Goal: Task Accomplishment & Management: Manage account settings

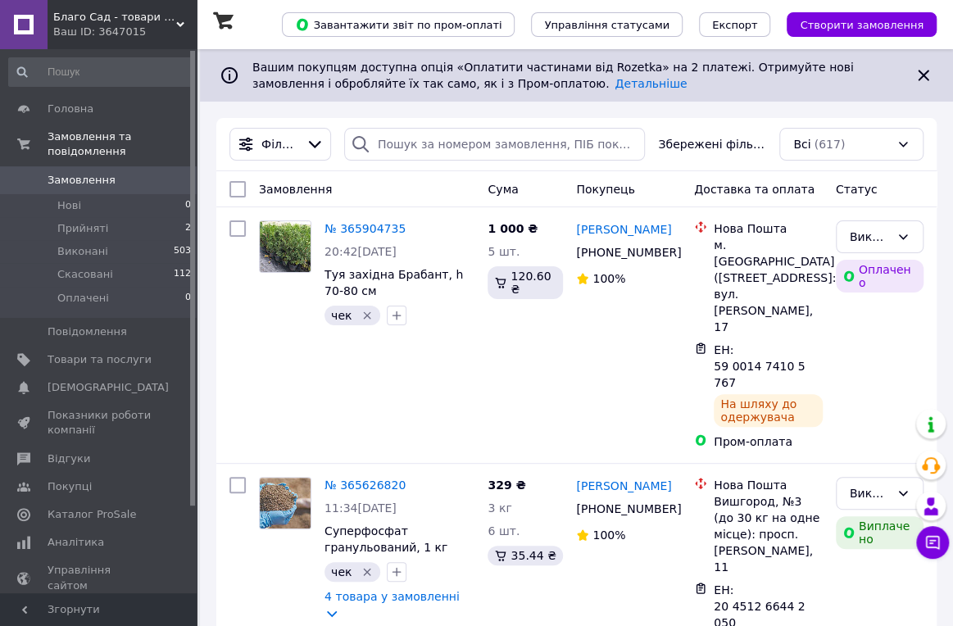
click at [106, 352] on span "Товари та послуги" at bounding box center [100, 359] width 104 height 15
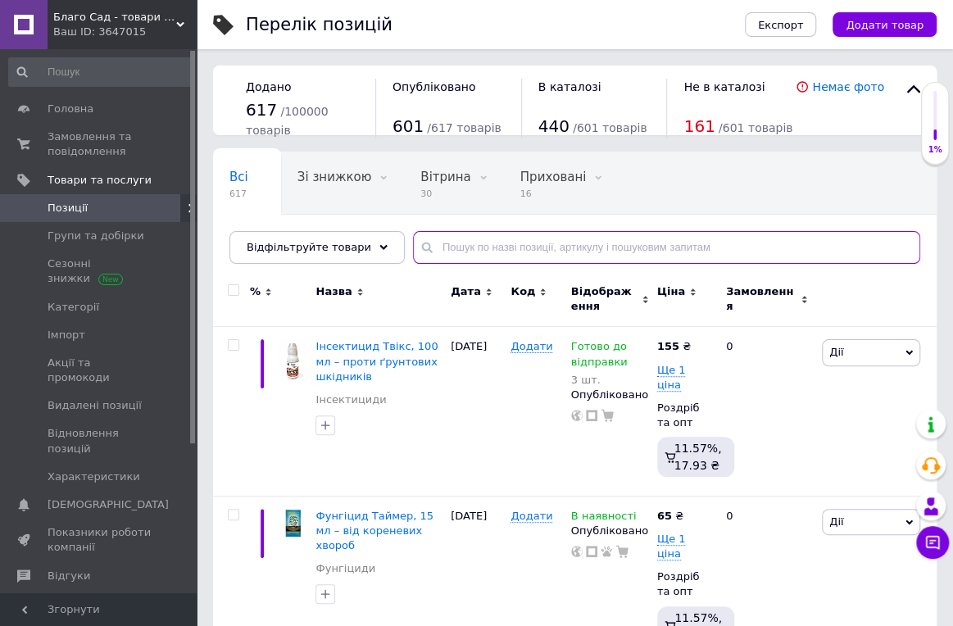
click at [523, 247] on input "text" at bounding box center [666, 247] width 507 height 33
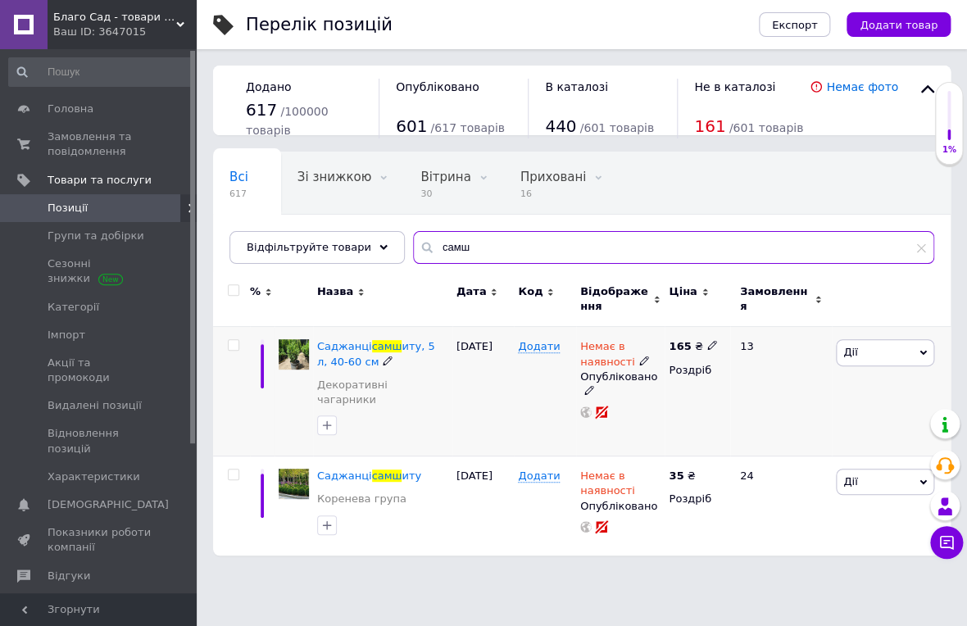
type input "самш"
click at [594, 341] on span "Немає в наявності" at bounding box center [607, 356] width 55 height 32
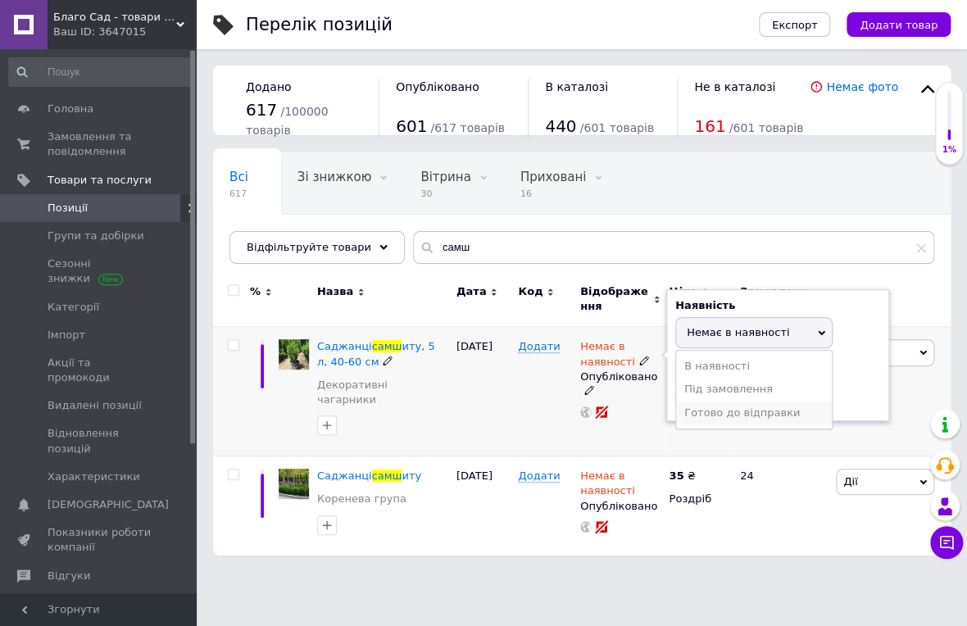
click at [712, 411] on li "Готово до відправки" at bounding box center [754, 412] width 156 height 23
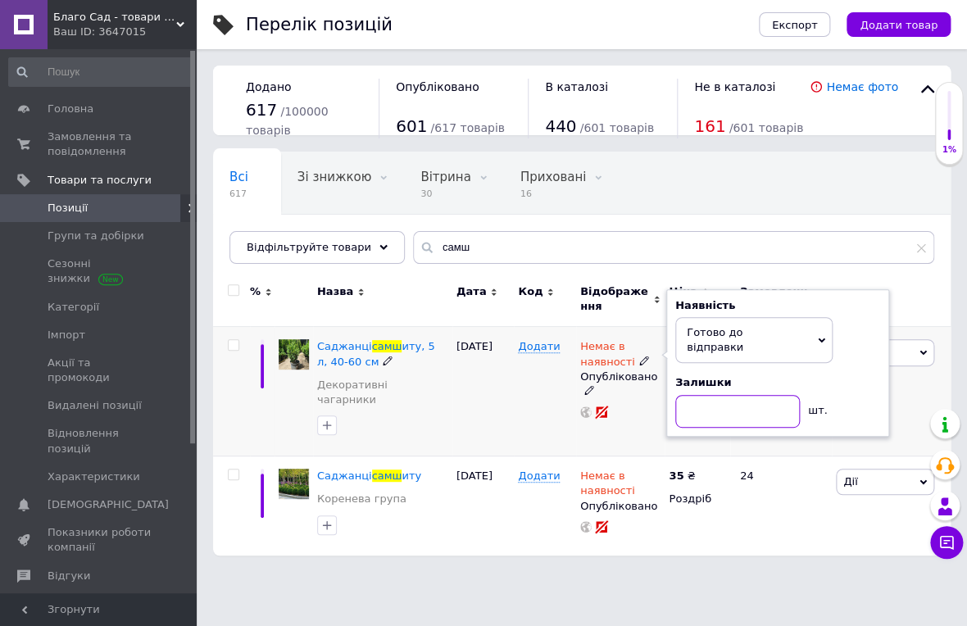
click at [713, 395] on input at bounding box center [737, 411] width 125 height 33
type input "1"
click at [558, 381] on div "Додати" at bounding box center [545, 391] width 62 height 129
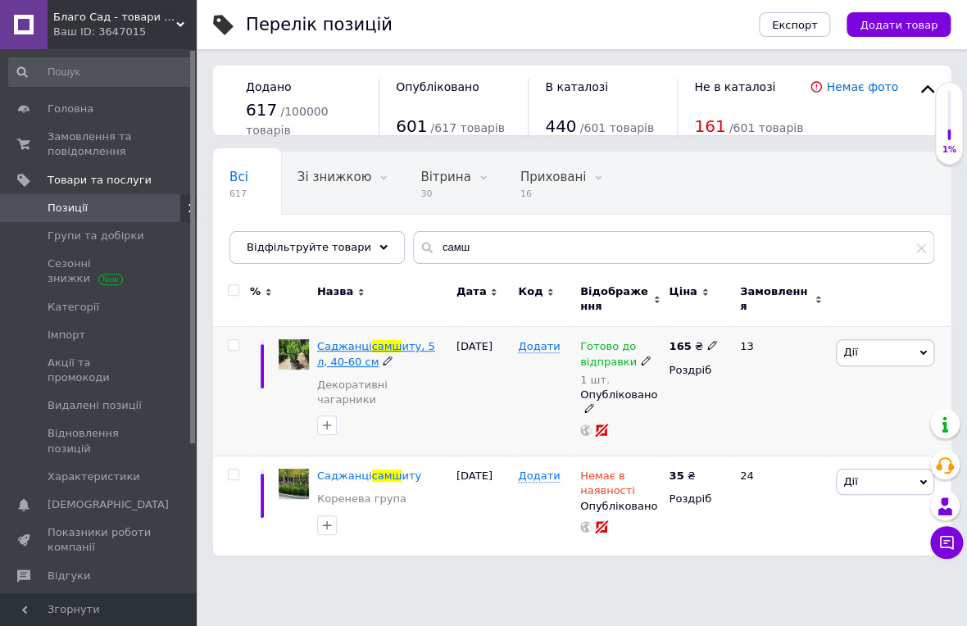
click at [328, 351] on span "Саджанці" at bounding box center [344, 346] width 55 height 12
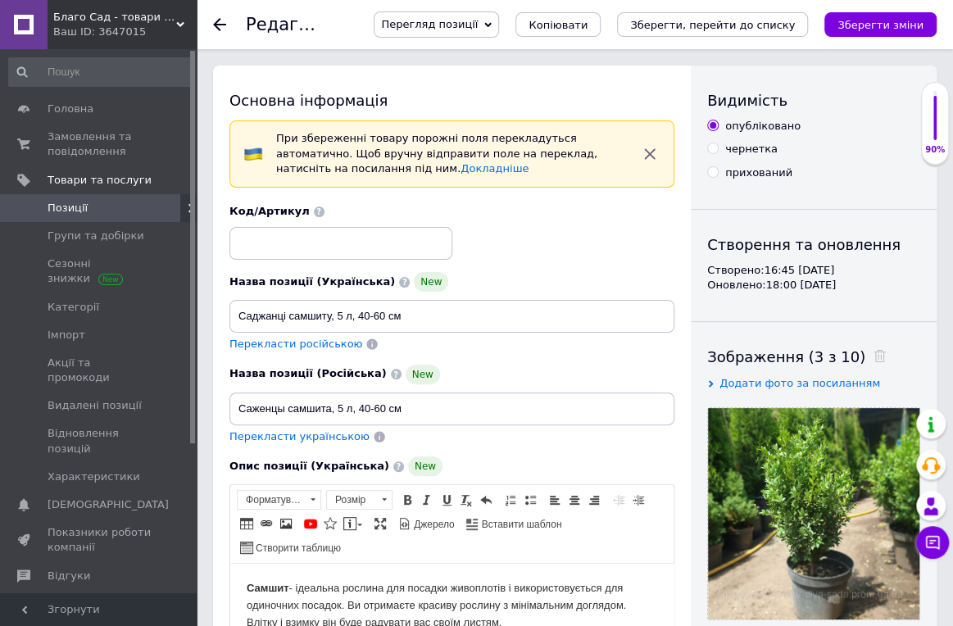
click at [478, 20] on span "Перегляд позиції" at bounding box center [429, 24] width 97 height 12
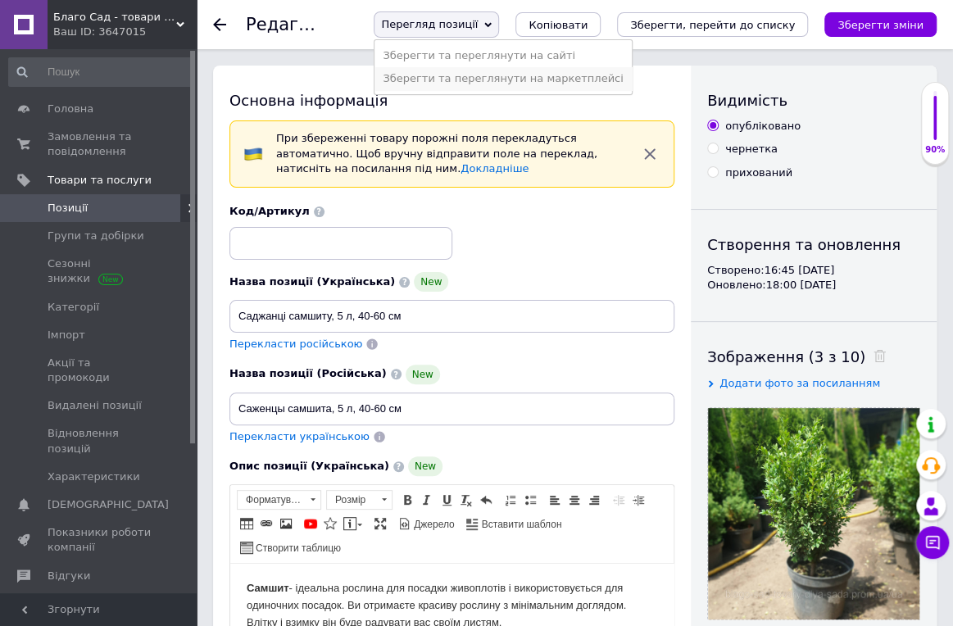
click at [519, 71] on li "Зберегти та переглянути на маркетплейсі" at bounding box center [502, 78] width 256 height 23
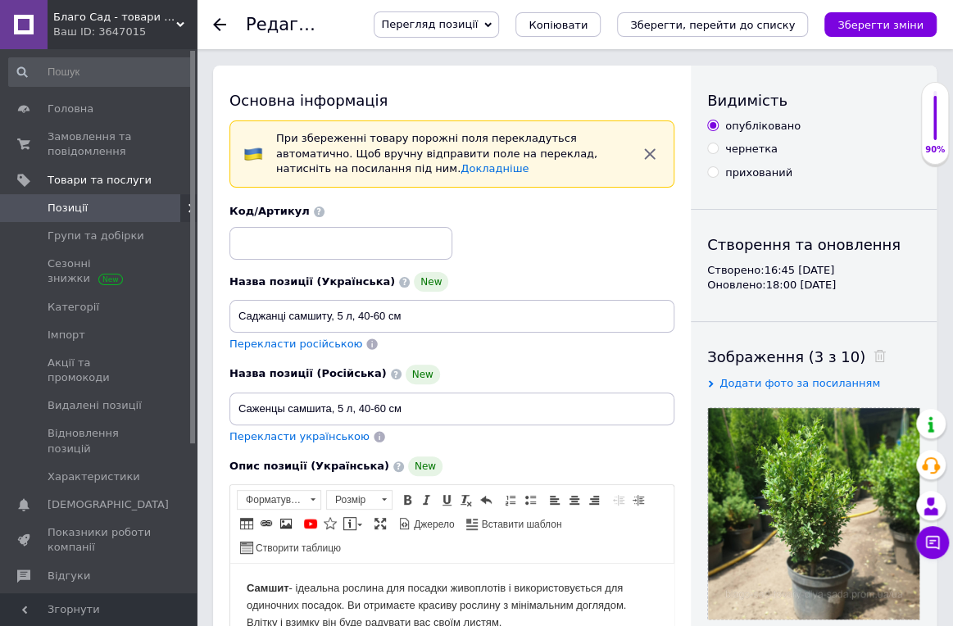
click at [220, 30] on use at bounding box center [219, 24] width 13 height 13
